Goal: Navigation & Orientation: Find specific page/section

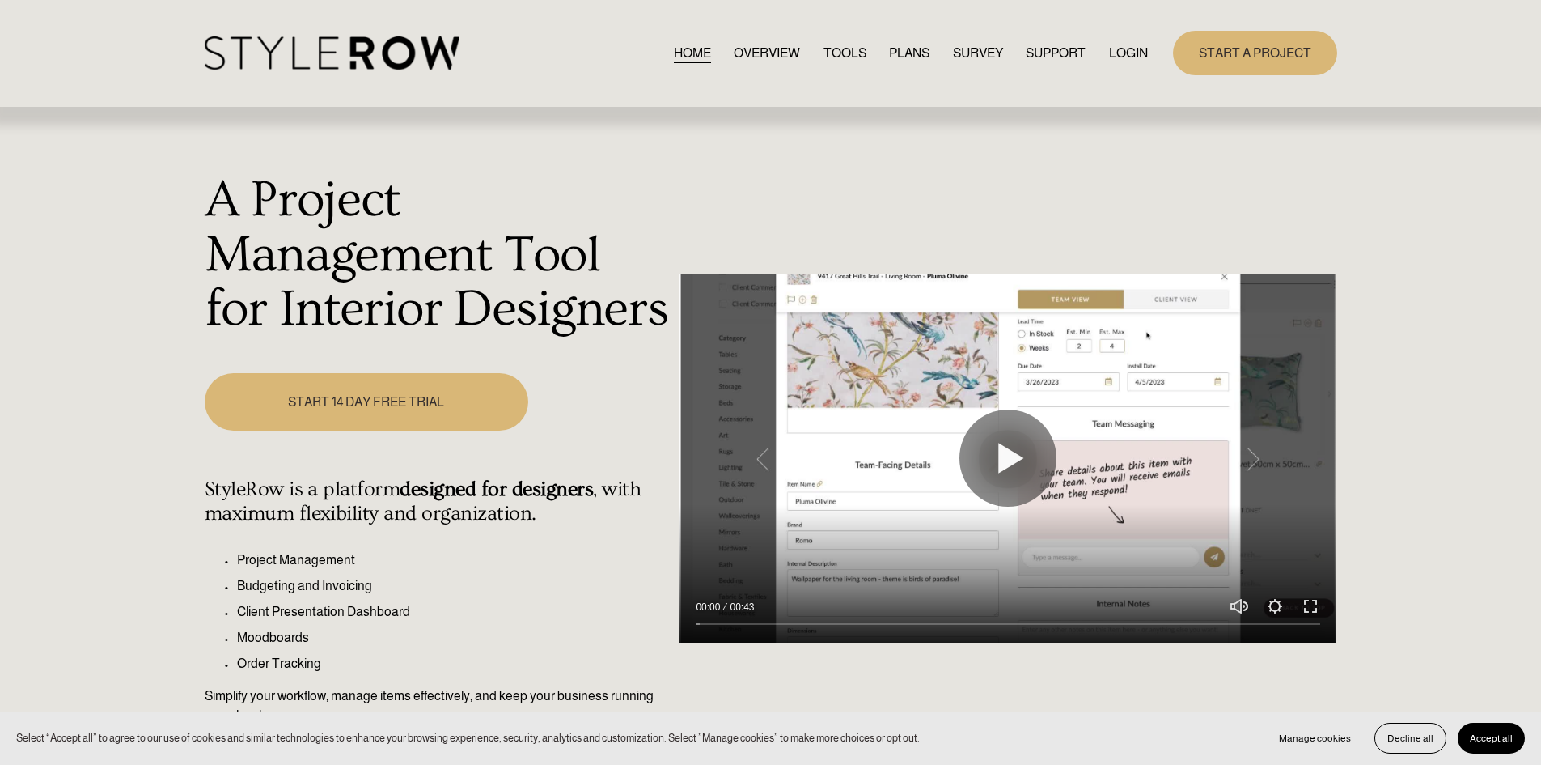
drag, startPoint x: 1122, startPoint y: 45, endPoint x: 1121, endPoint y: 63, distance: 17.8
click at [1122, 45] on link "LOGIN" at bounding box center [1128, 53] width 39 height 22
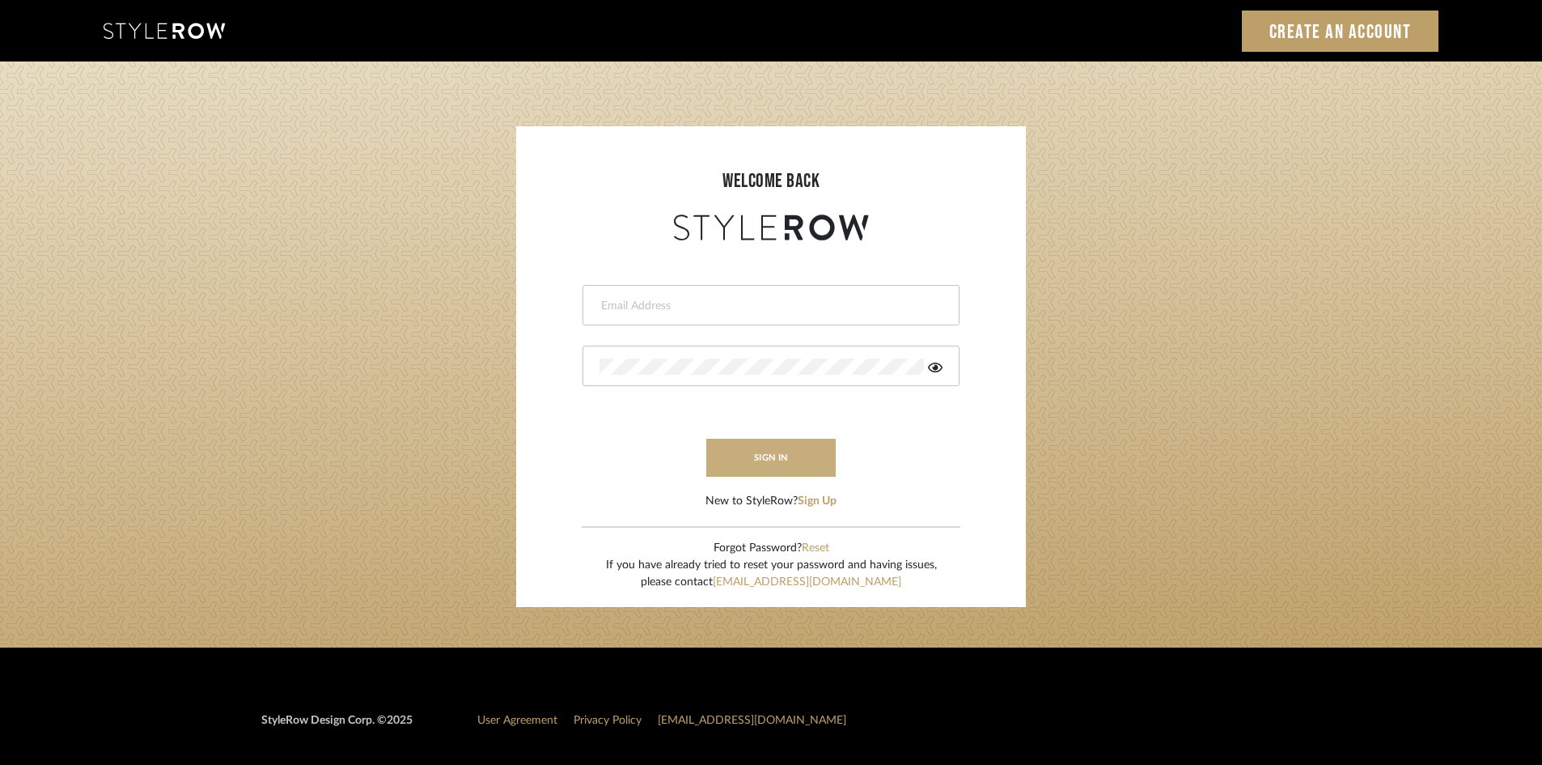
click at [765, 454] on button "sign in" at bounding box center [770, 458] width 129 height 38
click at [736, 307] on input "email" at bounding box center [758, 306] width 316 height 16
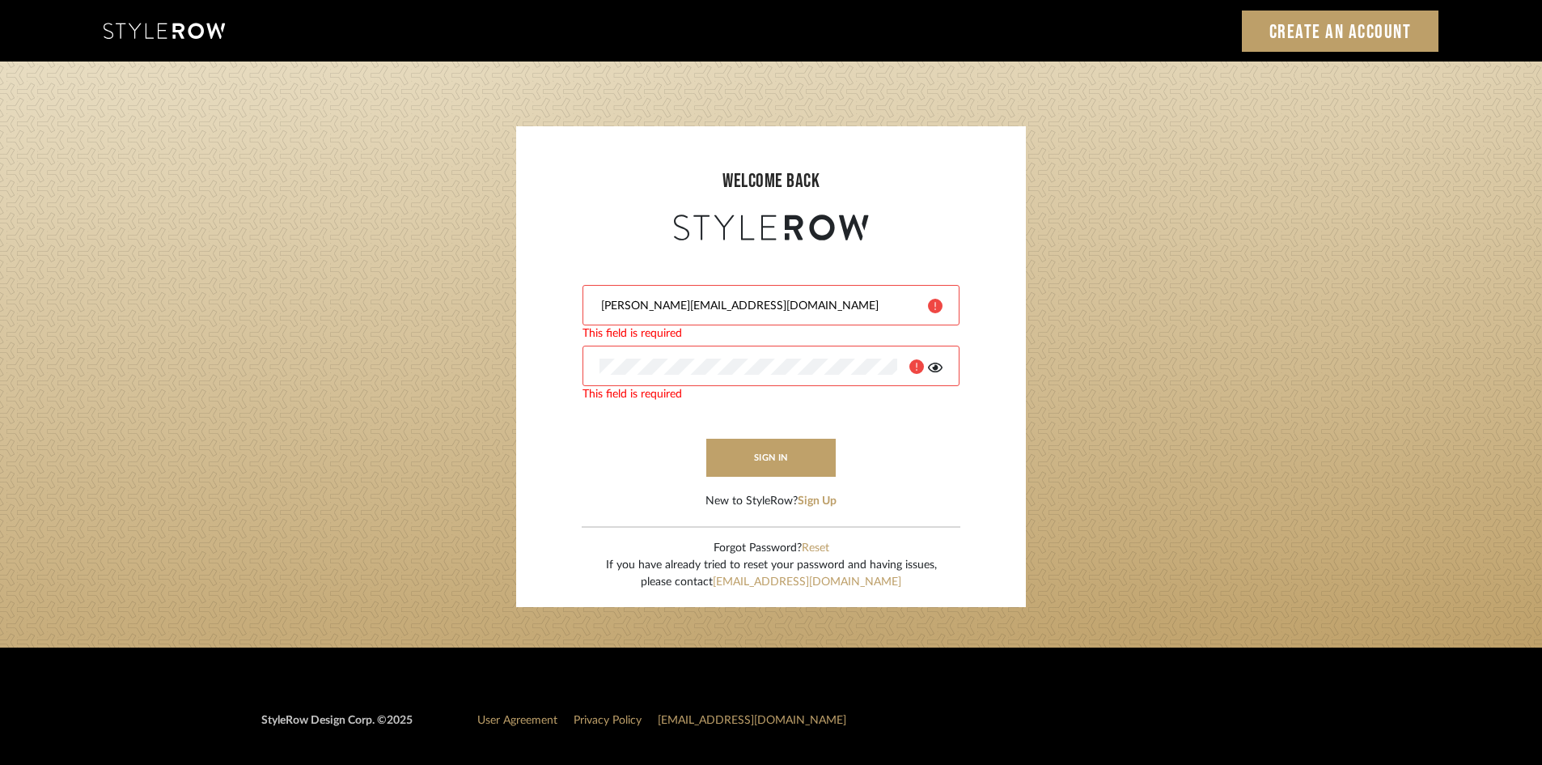
type input "katie@flairinteriorsllc.com"
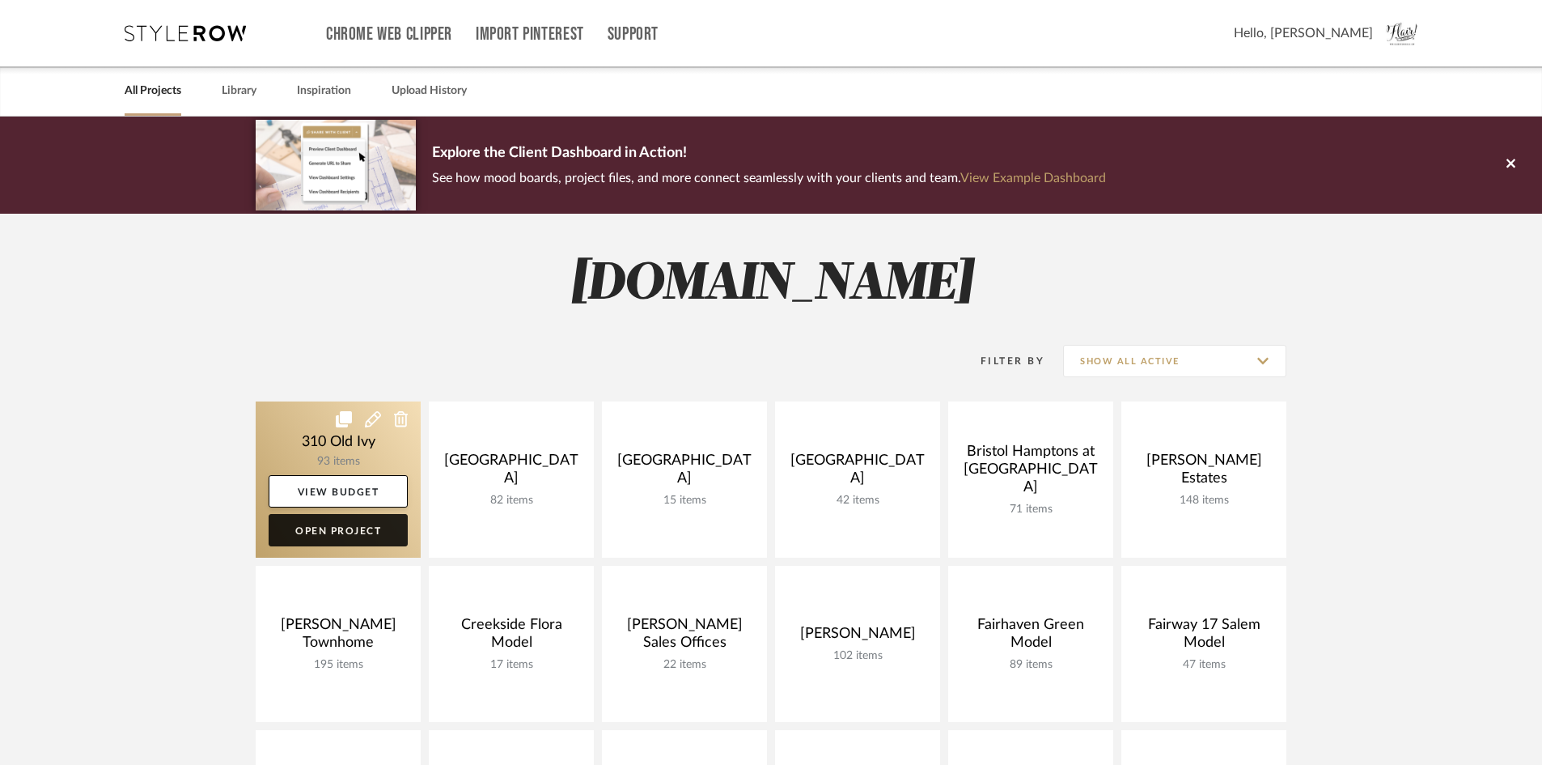
click at [319, 534] on link "Open Project" at bounding box center [338, 530] width 139 height 32
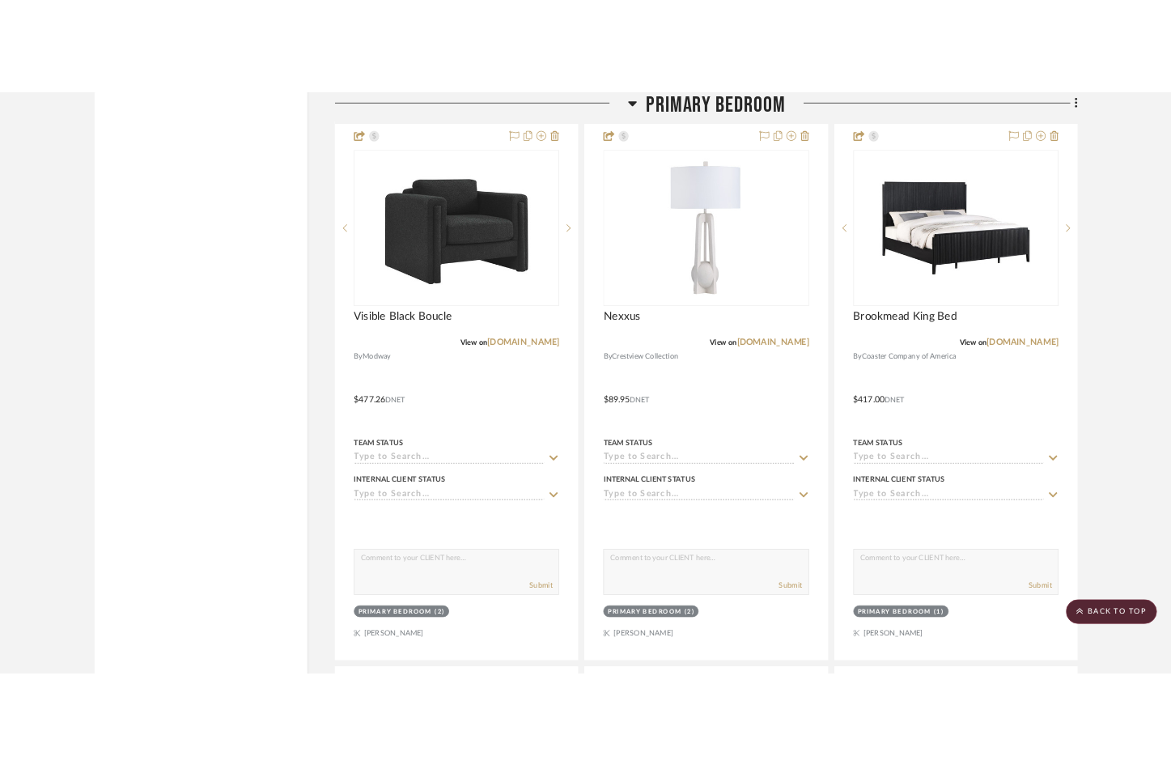
scroll to position [8253, 0]
